Goal: Transaction & Acquisition: Subscribe to service/newsletter

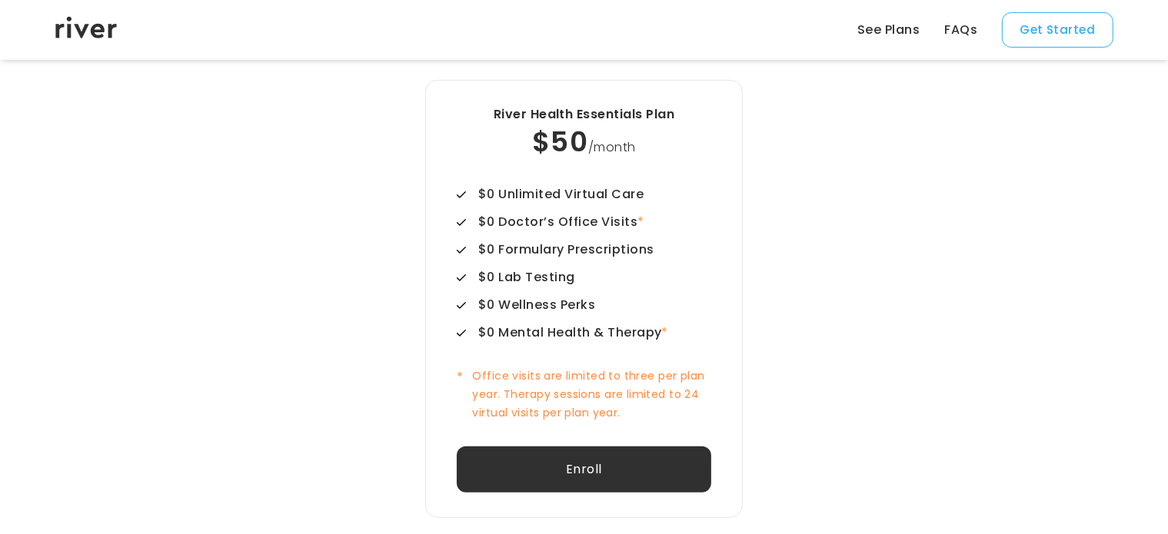
scroll to position [564, 0]
click at [627, 480] on button "Enroll" at bounding box center [584, 470] width 254 height 46
click at [869, 210] on div "River Health Essentials Plan $50 /month $0 Unlimited Virtual Care $0 Doctor’s O…" at bounding box center [584, 300] width 635 height 438
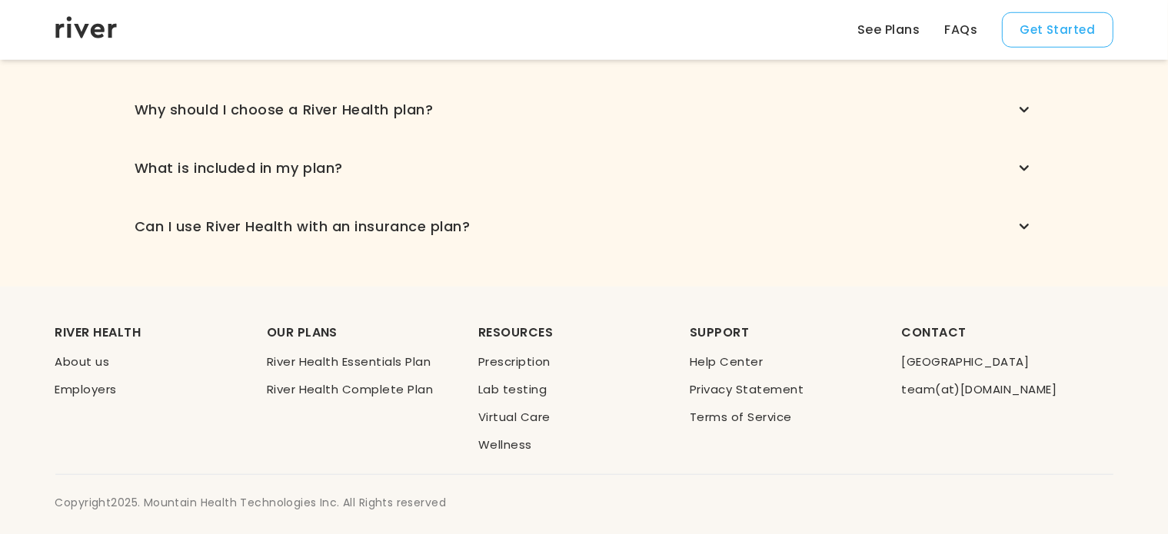
scroll to position [1271, 0]
click at [1031, 104] on icon "button" at bounding box center [1024, 108] width 18 height 18
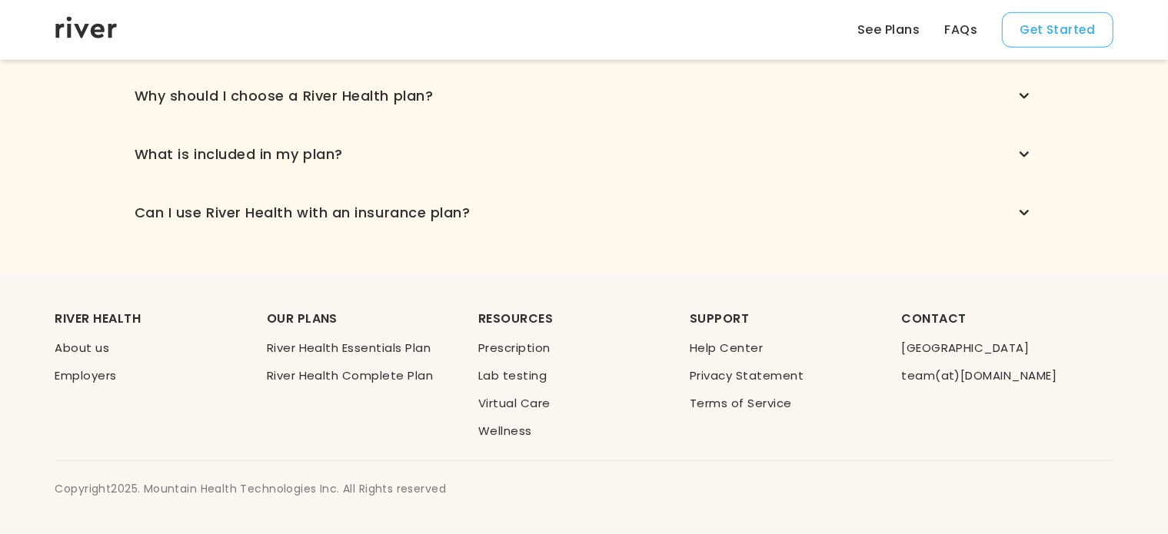
scroll to position [1231, 0]
click at [1048, 200] on div "Common Questions What is River Health? River Health is a subscription-based hea…" at bounding box center [584, 99] width 1107 height 347
click at [1000, 198] on div "What is River Health? River Health is a subscription-based health benefit desig…" at bounding box center [584, 126] width 899 height 197
click at [1018, 210] on icon "button" at bounding box center [1024, 213] width 18 height 18
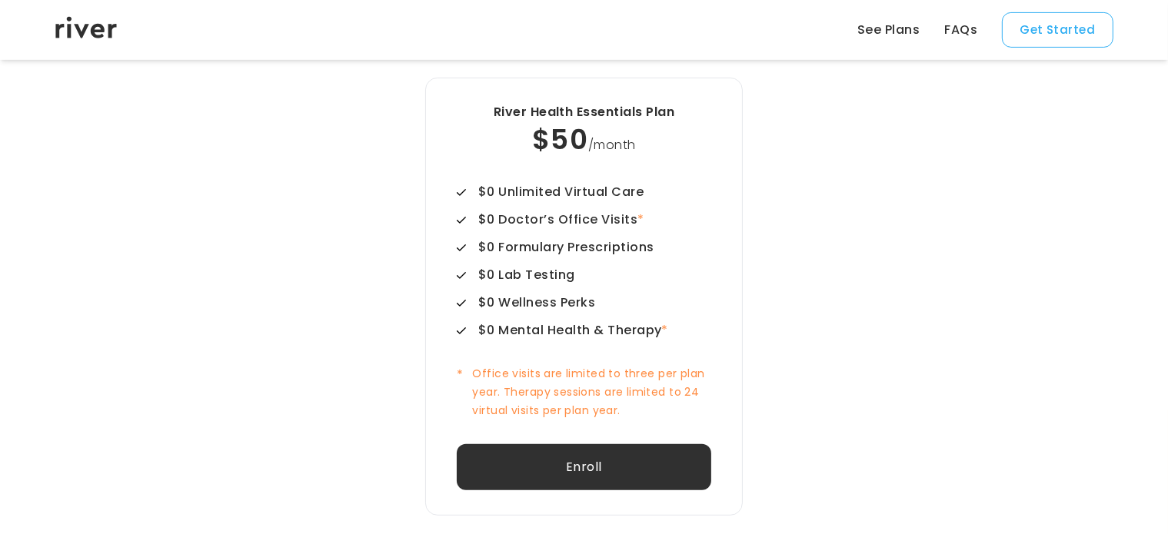
scroll to position [569, 0]
click at [212, 407] on div "Select Plan River Health Essentials Plan $50 /month $0 Unlimited Virtual Care $…" at bounding box center [584, 273] width 1107 height 630
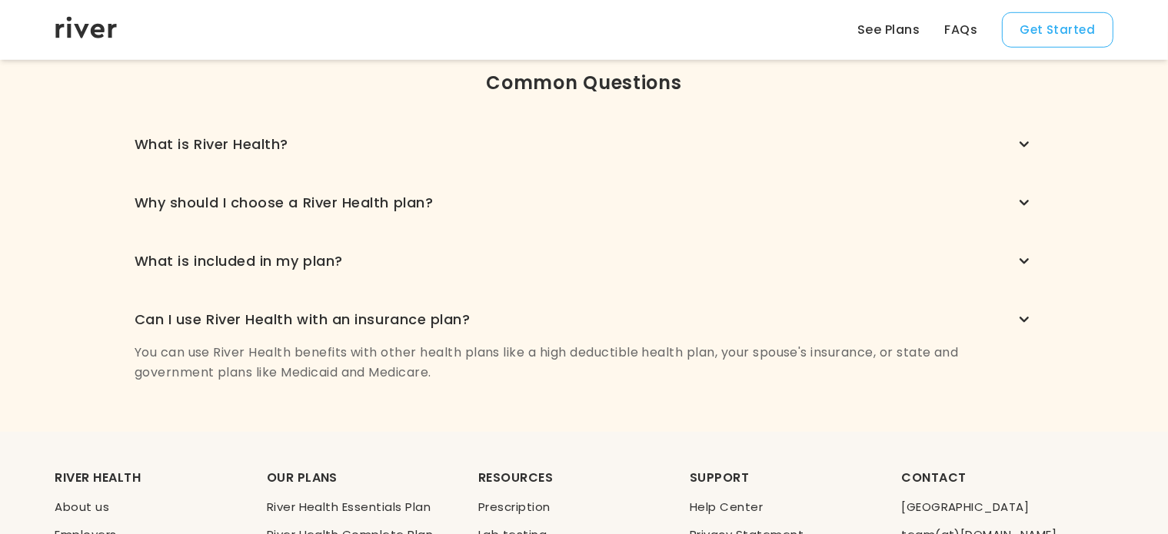
scroll to position [1125, 0]
click at [1022, 321] on icon "button" at bounding box center [1024, 319] width 18 height 18
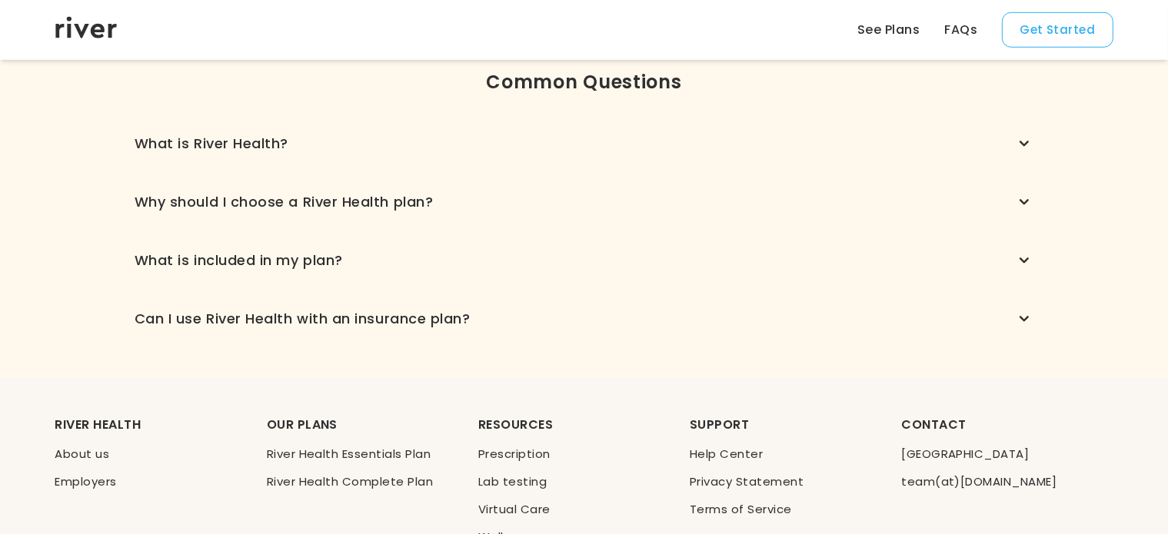
click at [1025, 261] on icon "button" at bounding box center [1024, 260] width 18 height 18
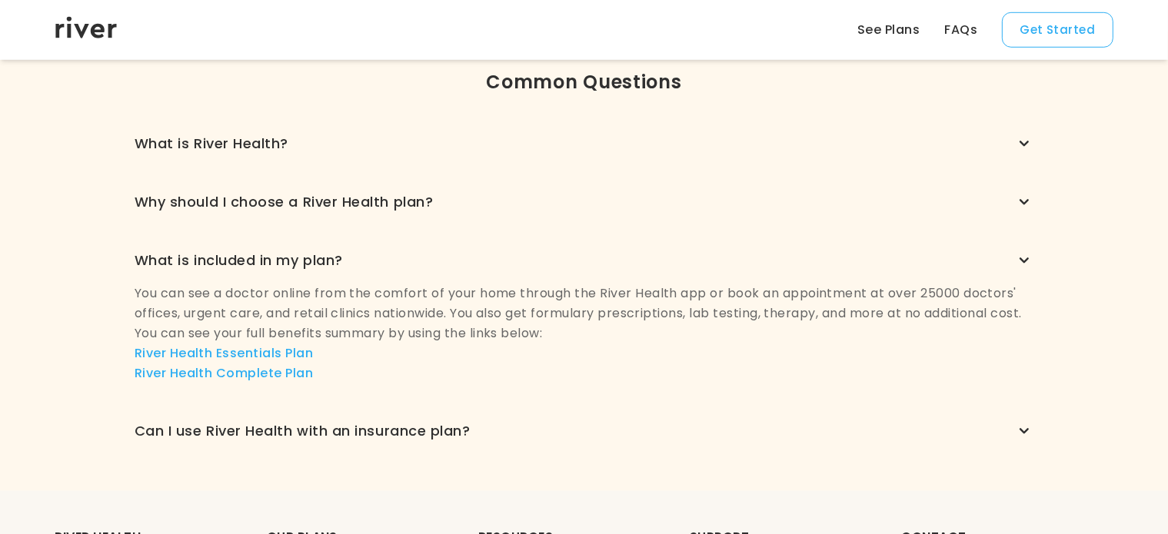
click at [1025, 261] on icon "button" at bounding box center [1024, 260] width 18 height 18
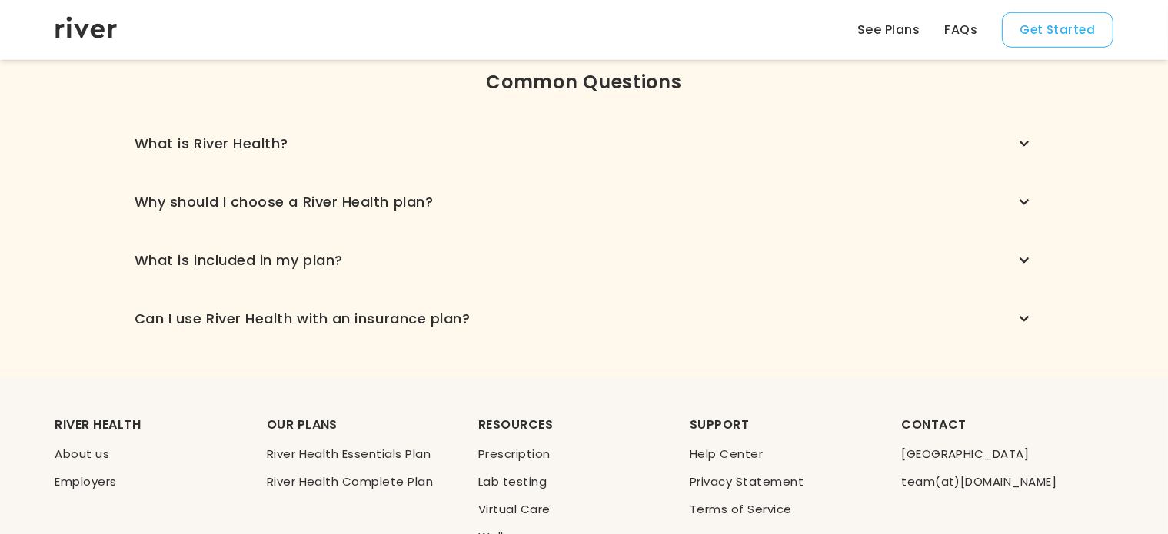
click at [1034, 153] on div "Common Questions What is River Health? River Health is a subscription-based hea…" at bounding box center [584, 205] width 1107 height 347
click at [1011, 139] on div "What is River Health?" at bounding box center [584, 144] width 899 height 22
click at [1018, 141] on icon "button" at bounding box center [1024, 144] width 18 height 18
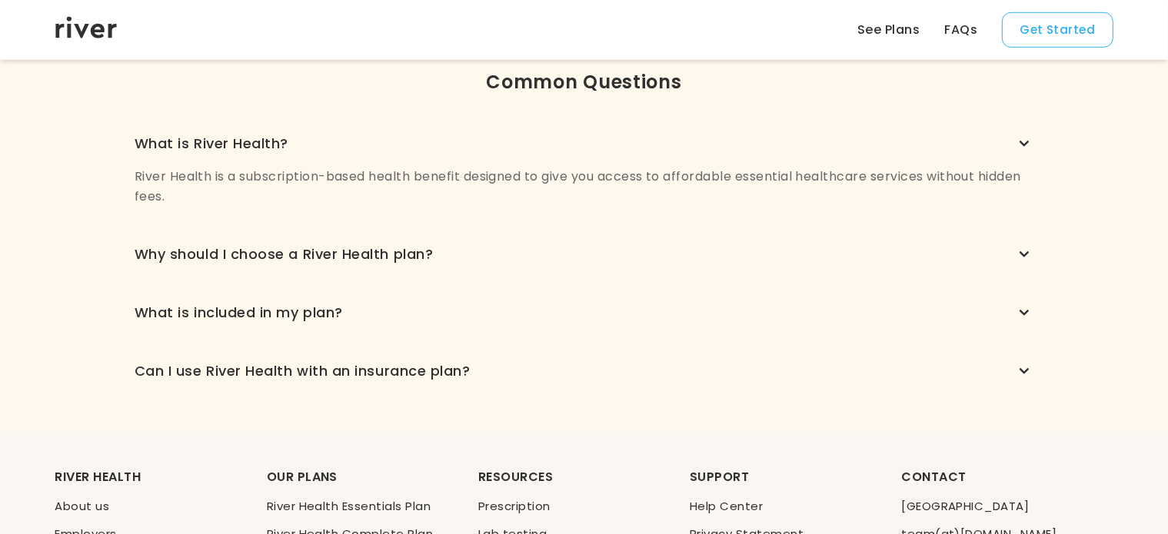
click at [1018, 141] on icon "button" at bounding box center [1024, 144] width 18 height 18
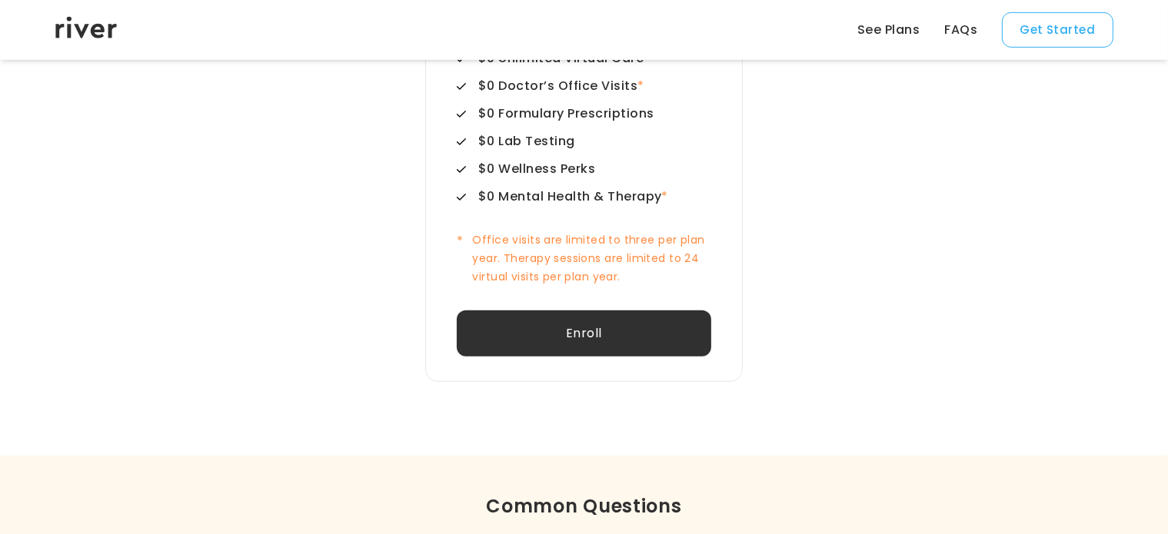
scroll to position [544, 0]
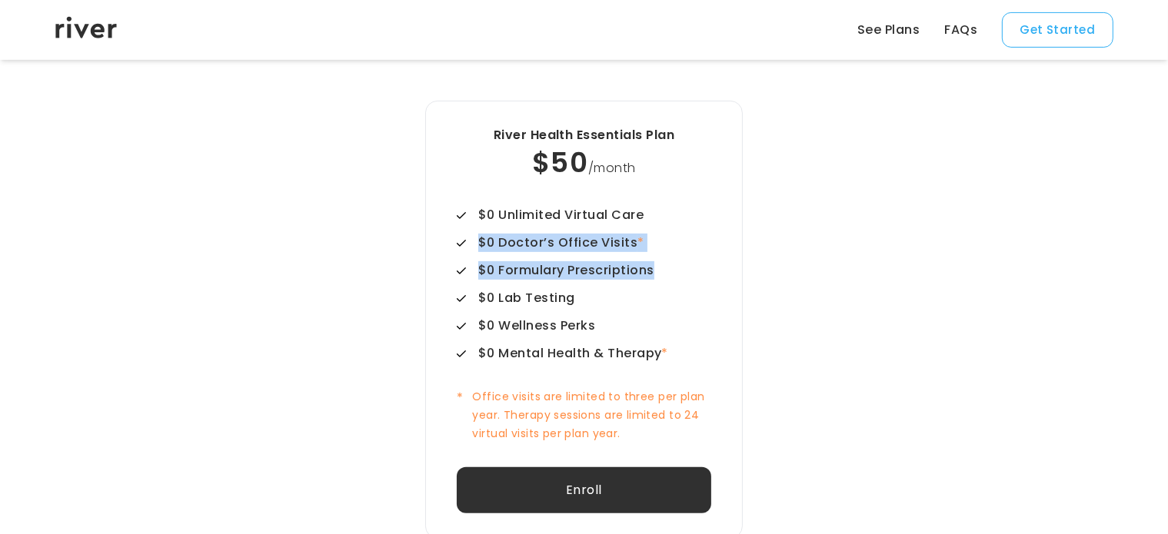
drag, startPoint x: 845, startPoint y: 275, endPoint x: 860, endPoint y: 209, distance: 67.9
click at [860, 209] on div "River Health Essentials Plan $50 /month $0 Unlimited Virtual Care $0 Doctor’s O…" at bounding box center [584, 320] width 635 height 438
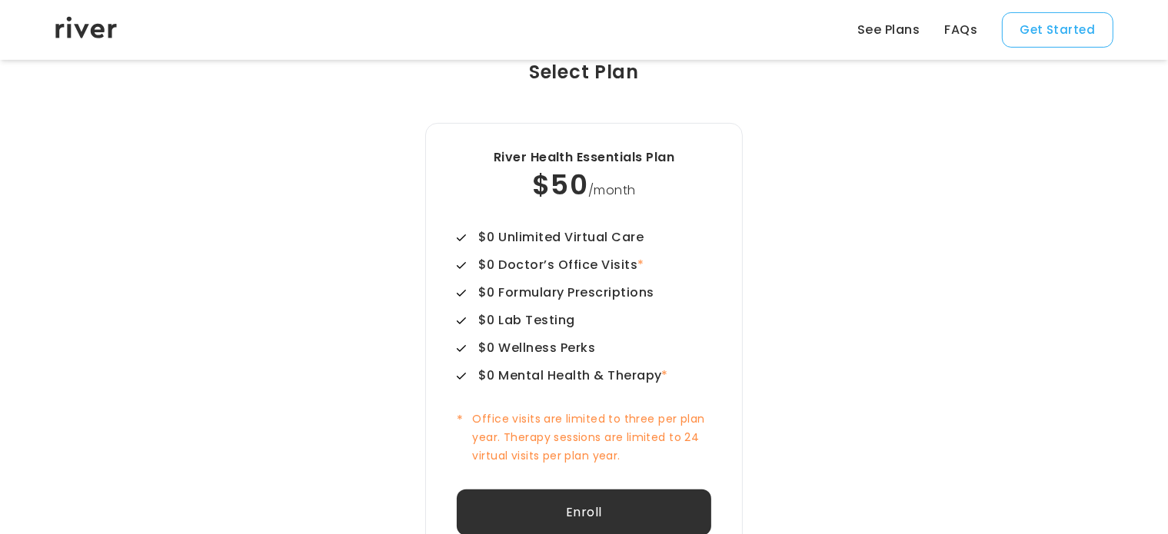
scroll to position [523, 0]
click at [999, 241] on div "Select Plan River Health Essentials Plan $50 /month $0 Unlimited Virtual Care $…" at bounding box center [584, 319] width 1107 height 630
click at [1026, 171] on div "Select Plan River Health Essentials Plan $50 /month $0 Unlimited Virtual Care $…" at bounding box center [584, 319] width 1107 height 630
click at [874, 238] on div "River Health Essentials Plan $50 /month $0 Unlimited Virtual Care $0 Doctor’s O…" at bounding box center [584, 341] width 635 height 438
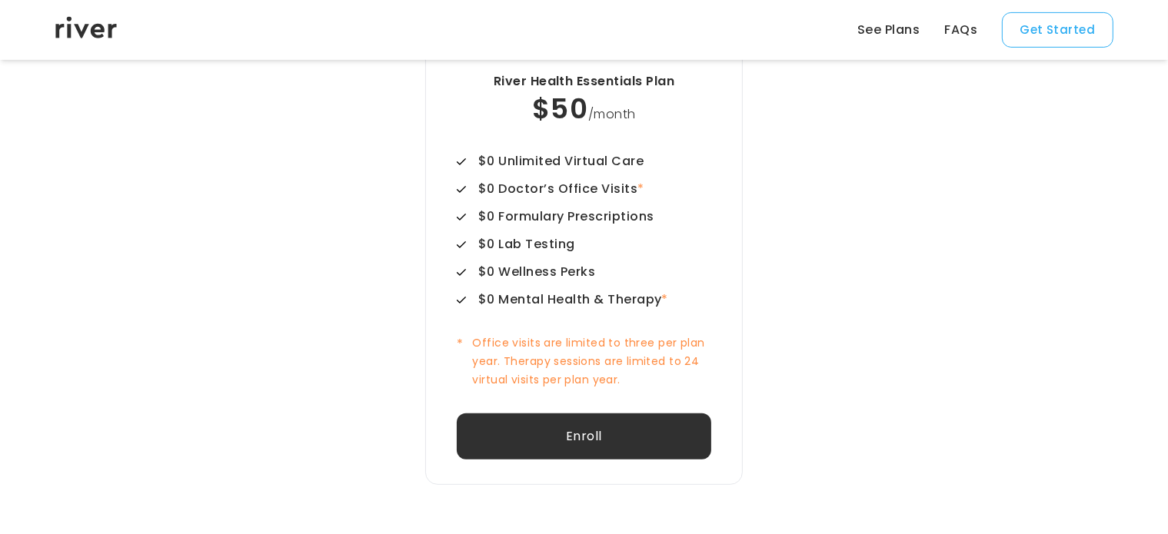
scroll to position [633, 0]
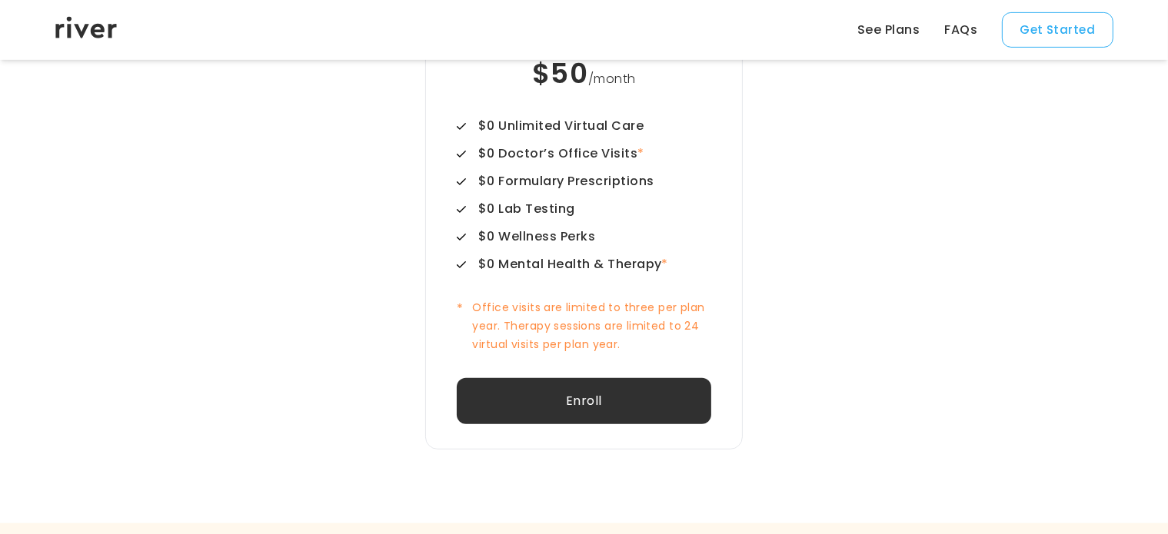
click at [1085, 329] on div "Select Plan River Health Essentials Plan $50 /month $0 Unlimited Virtual Care $…" at bounding box center [584, 208] width 1107 height 630
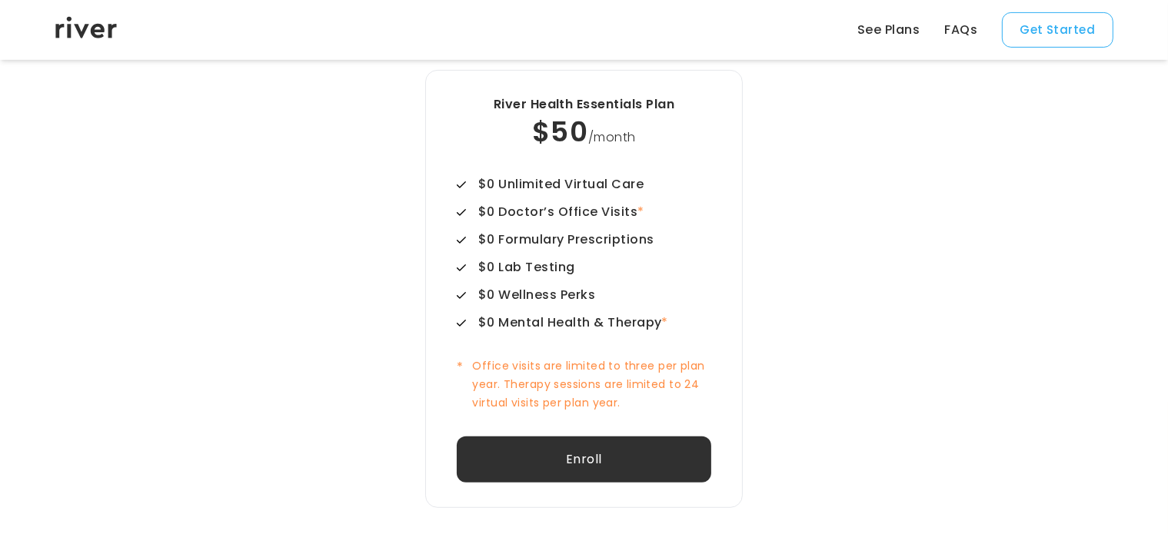
scroll to position [572, 0]
